Goal: Information Seeking & Learning: Understand process/instructions

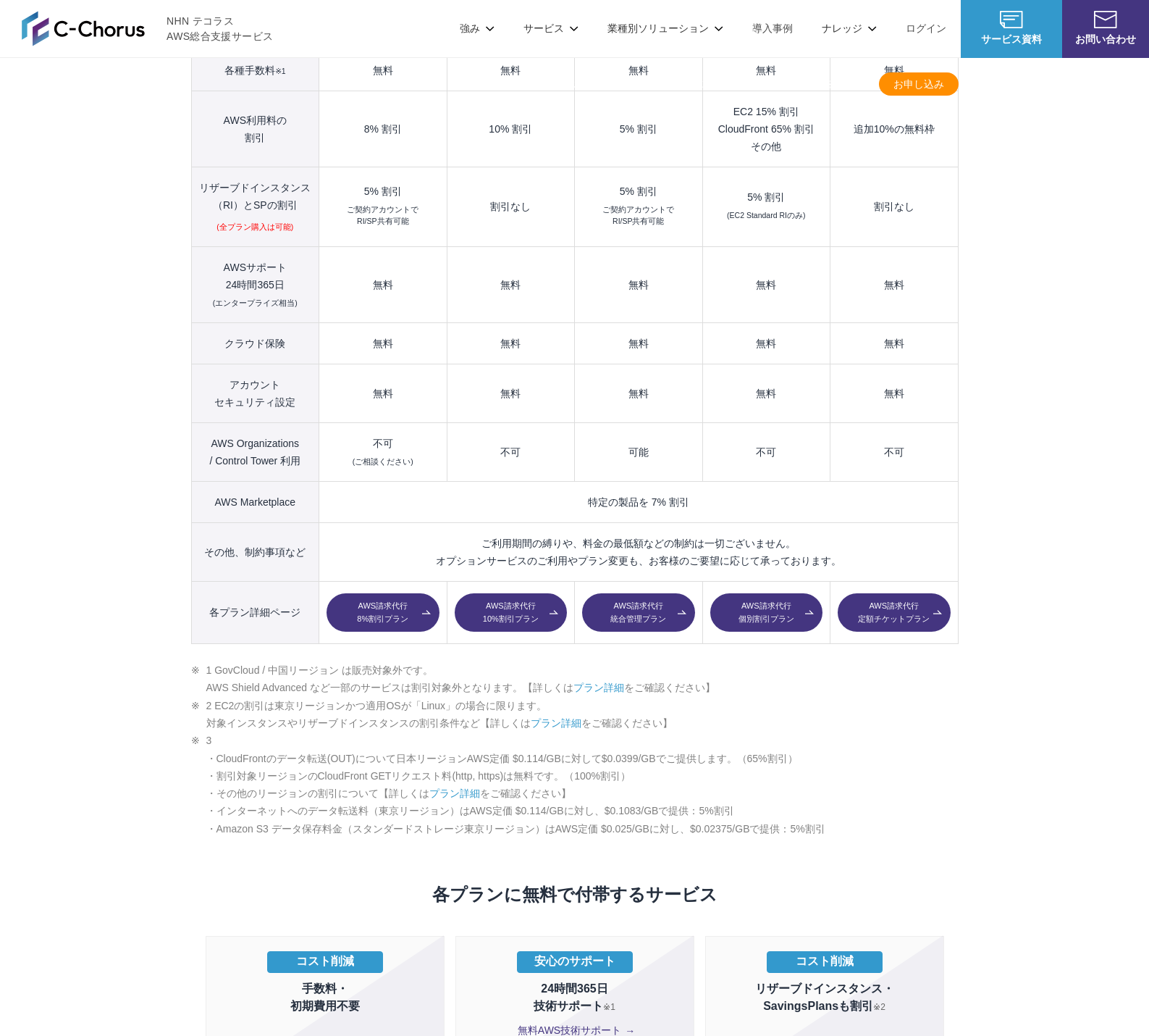
scroll to position [1829, 0]
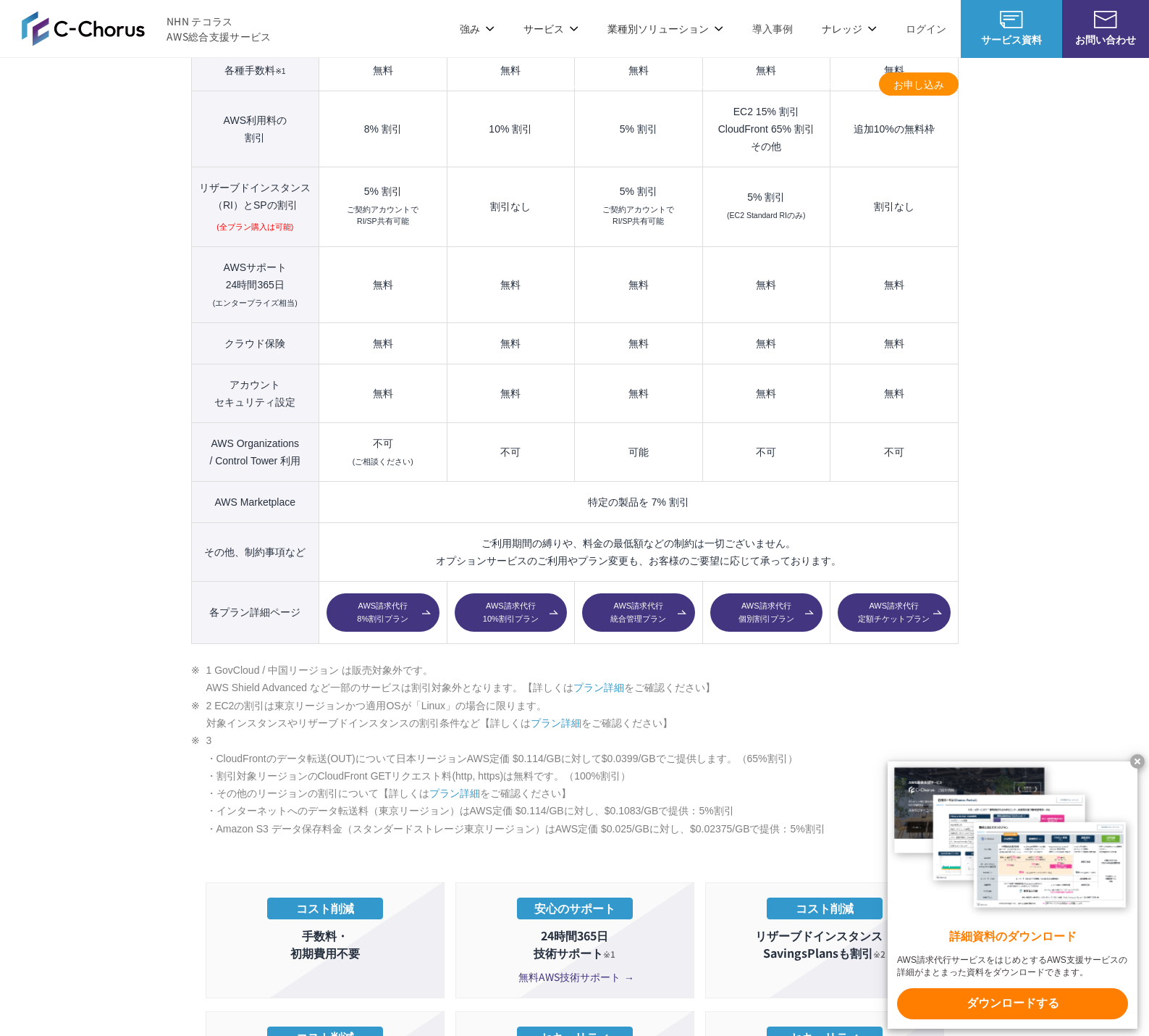
drag, startPoint x: 217, startPoint y: 641, endPoint x: 426, endPoint y: 644, distance: 209.0
click at [426, 661] on li "1 GovCloud / 中国リージョン は販売対象外です。 AWS Shield Advanced など一部のサービスは割引対象外となります。【詳しくは プ…" at bounding box center [575, 679] width 768 height 35
click at [201, 661] on li "1 GovCloud / 中国リージョン は販売対象外です。 AWS Shield Advanced など一部のサービスは割引対象外となります。【詳しくは プ…" at bounding box center [575, 679] width 768 height 35
drag, startPoint x: 204, startPoint y: 654, endPoint x: 311, endPoint y: 660, distance: 107.2
click at [311, 661] on li "1 GovCloud / 中国リージョン は販売対象外です。 AWS Shield Advanced など一部のサービスは割引対象外となります。【詳しくは プ…" at bounding box center [575, 679] width 768 height 35
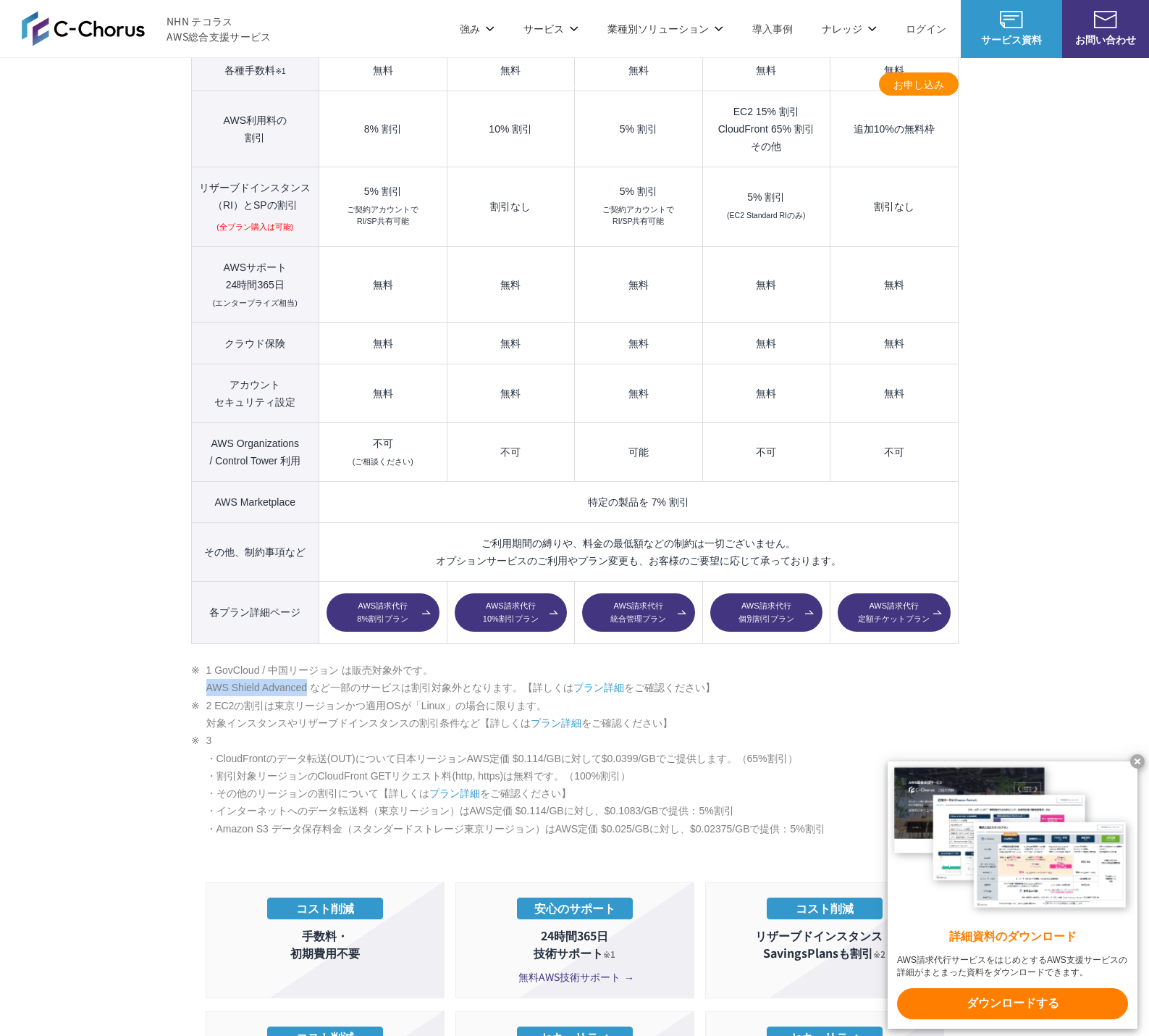
copy li "AWS Shield Advanced"
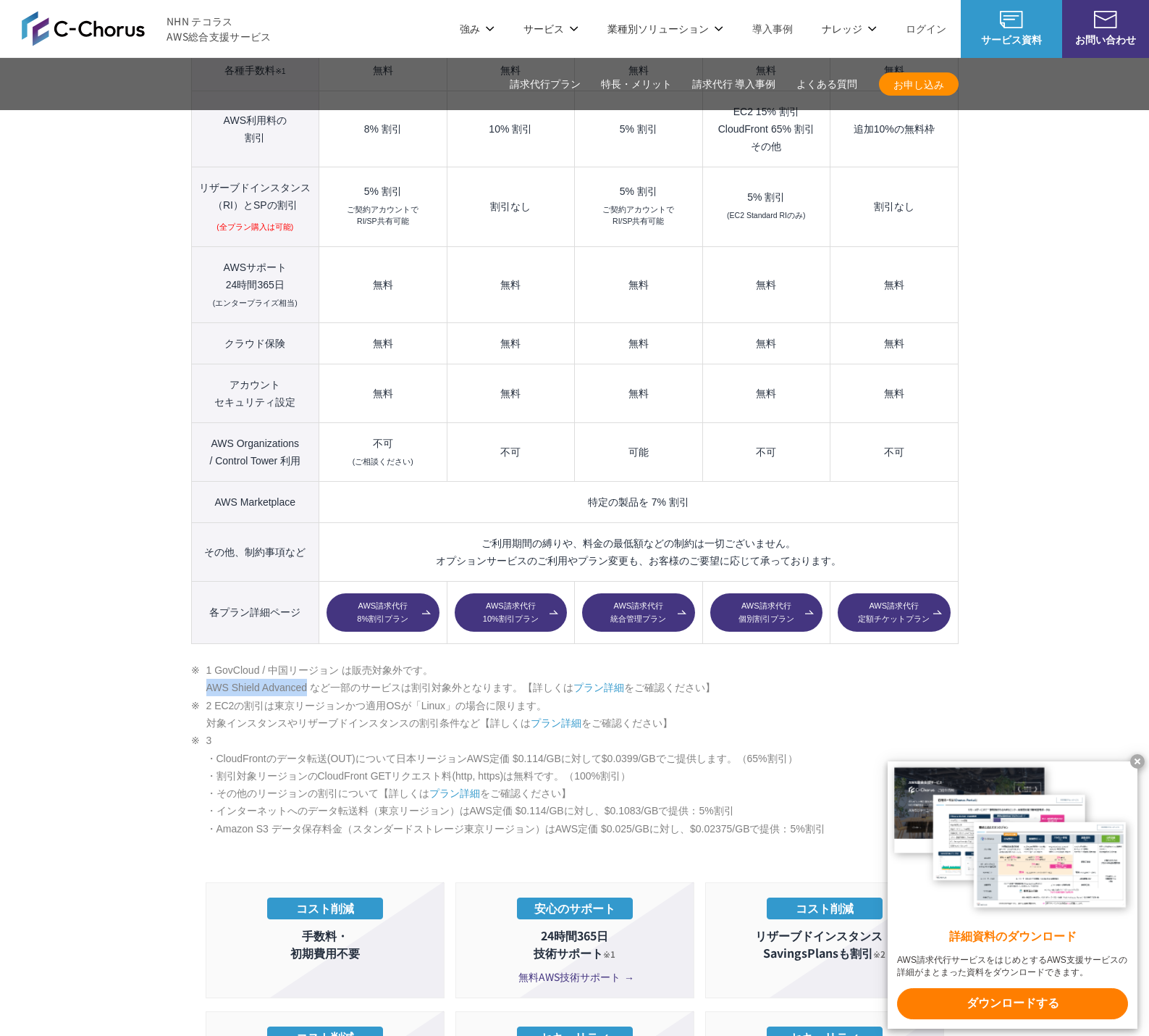
click at [569, 717] on link "プラン詳細" at bounding box center [556, 722] width 51 height 12
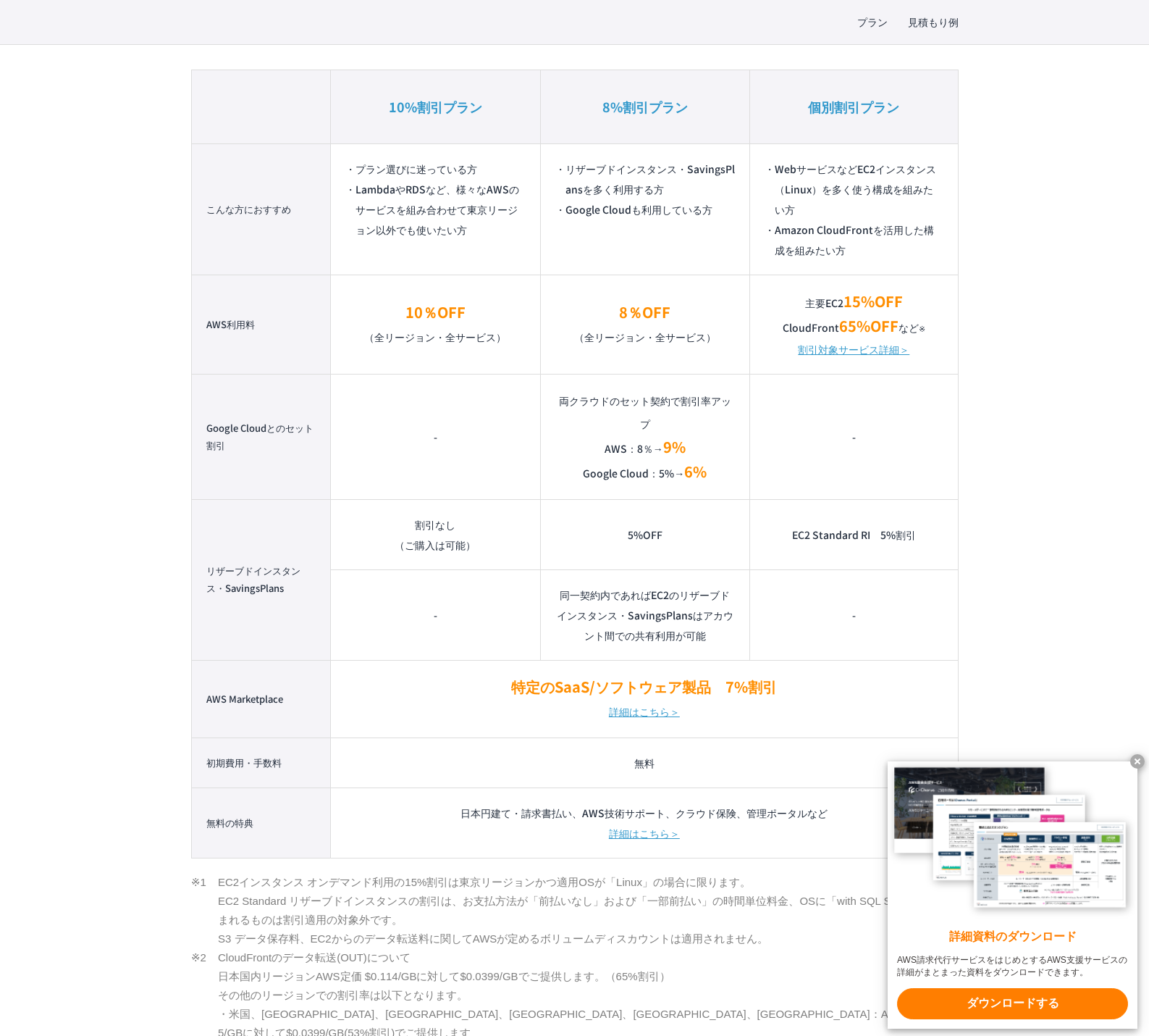
scroll to position [1231, 0]
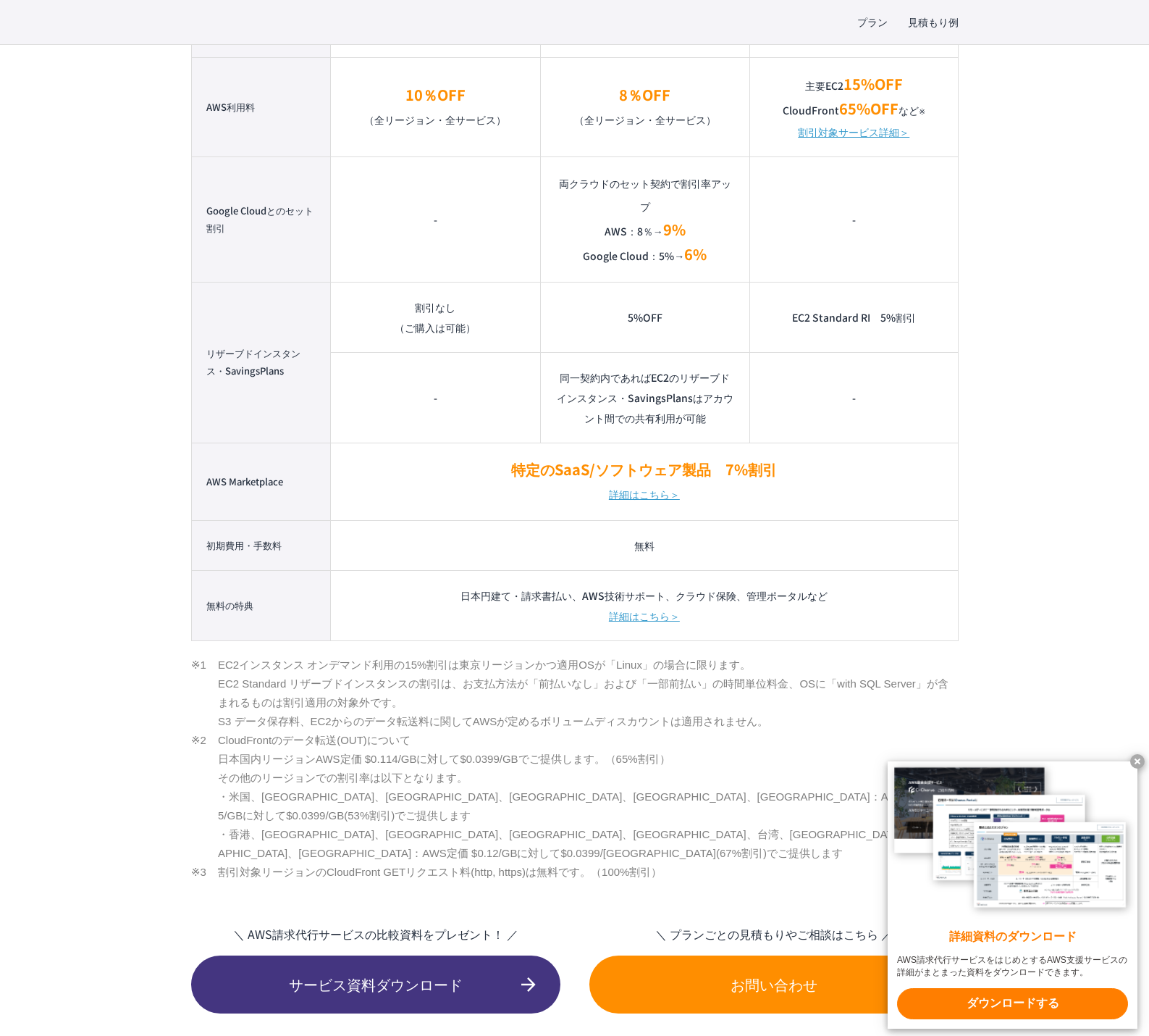
click at [346, 799] on li "CloudFrontのデータ転送(OUT)について 日本国内リージョンAWS定価 $0.114/GBに対して$0.0399/GBでご提供します。（65%割引）…" at bounding box center [575, 796] width 768 height 132
click at [1137, 759] on x-t at bounding box center [1137, 761] width 15 height 15
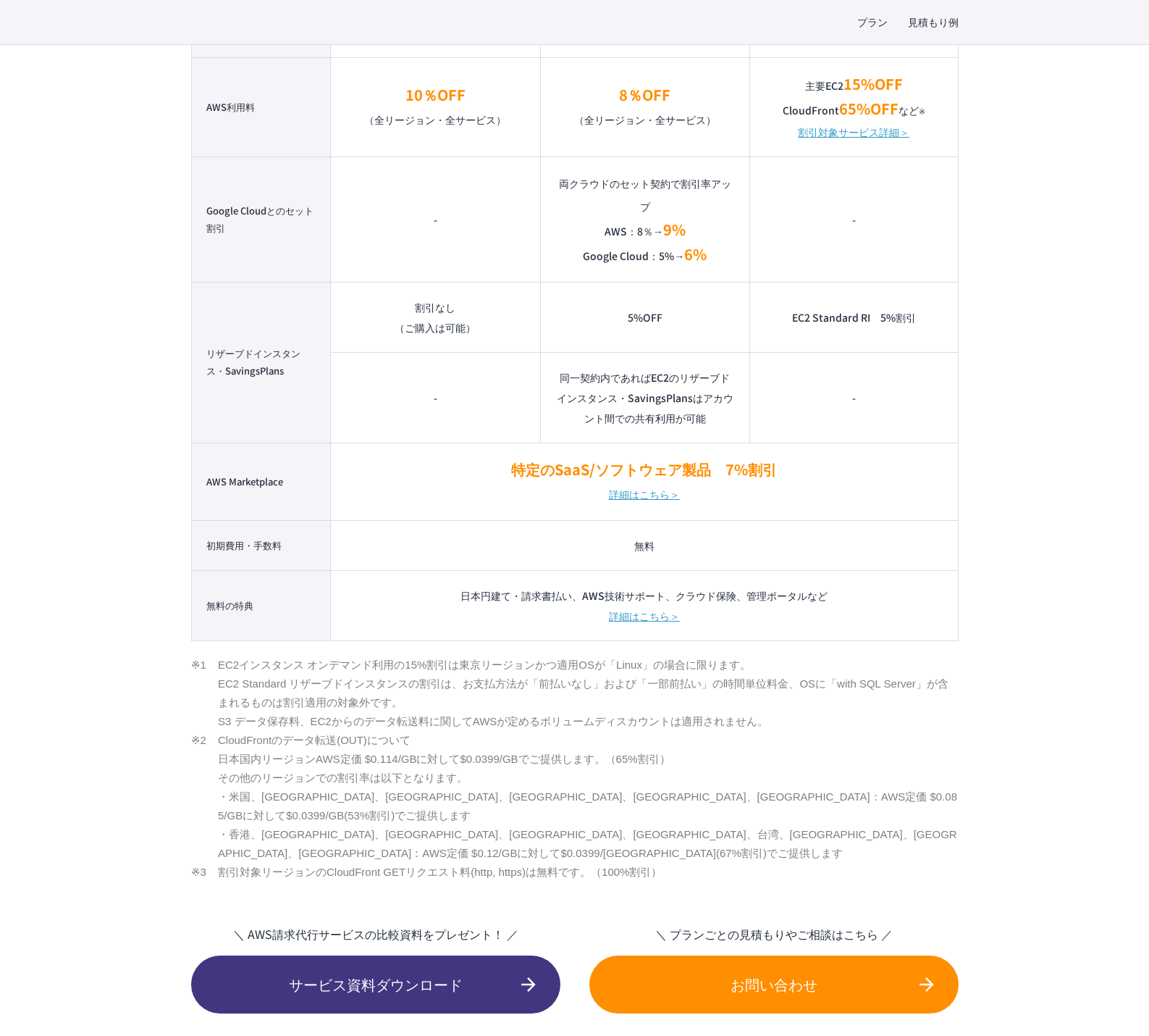
drag, startPoint x: 299, startPoint y: 720, endPoint x: 743, endPoint y: 718, distance: 444.0
click at [743, 718] on li "EC2インスタンス オンデマンド利用の15%割引は東京リージョンかつ適用OSが「Linux」の場合に限ります。 EC2 Standard リザーブドインスタン…" at bounding box center [575, 693] width 768 height 76
click at [586, 694] on li "EC2インスタンス オンデマンド利用の15%割引は東京リージョンかつ適用OSが「Linux」の場合に限ります。 EC2 Standard リザーブドインスタン…" at bounding box center [575, 693] width 768 height 76
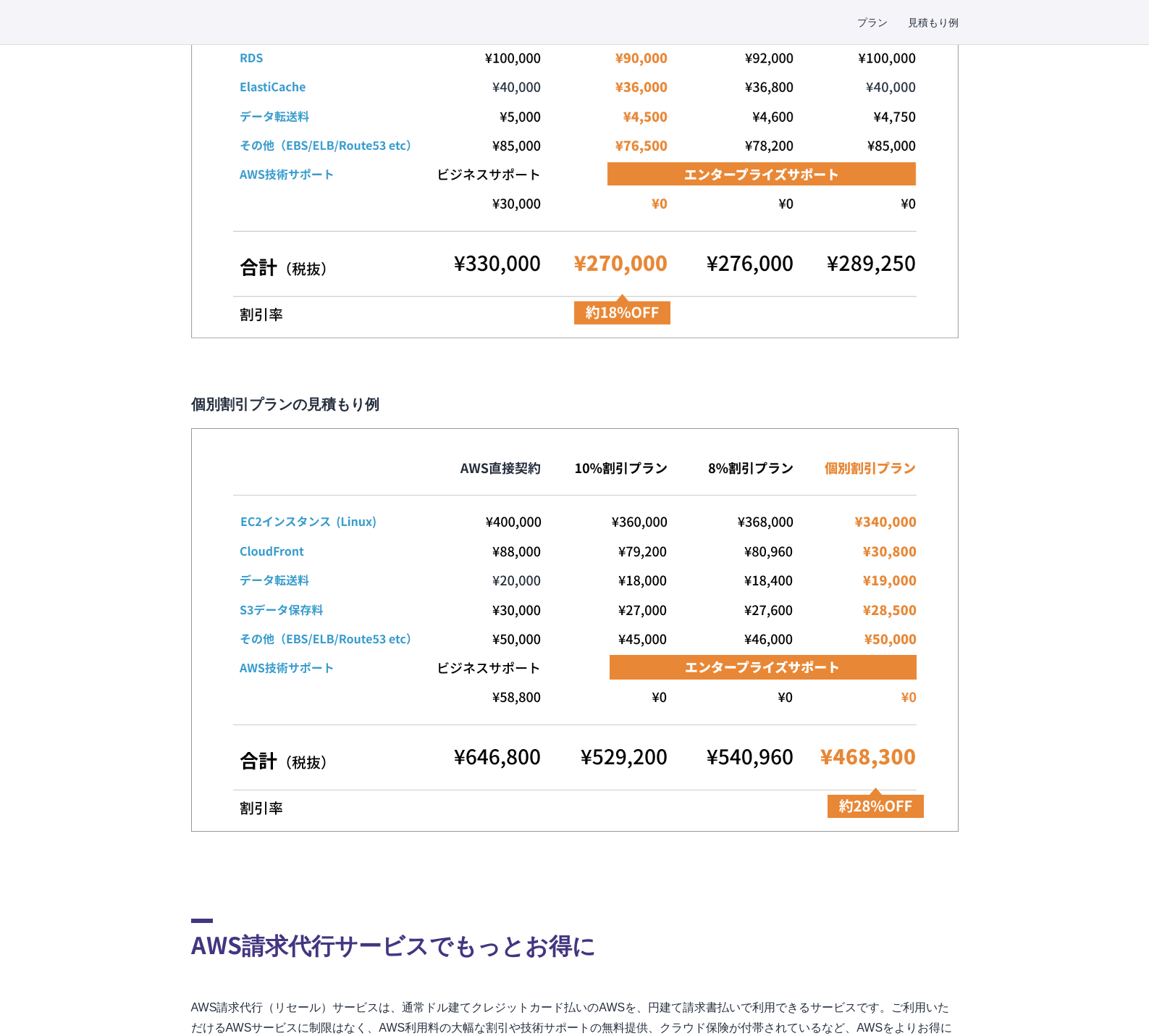
scroll to position [3404, 0]
